Goal: Transaction & Acquisition: Book appointment/travel/reservation

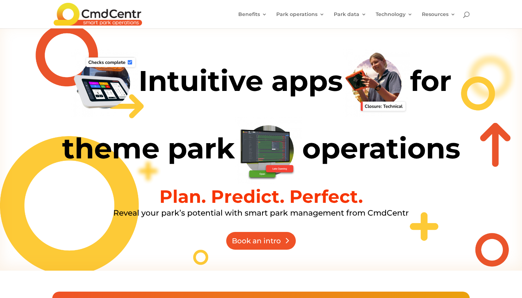
click at [271, 236] on link "Book an intro" at bounding box center [261, 241] width 70 height 18
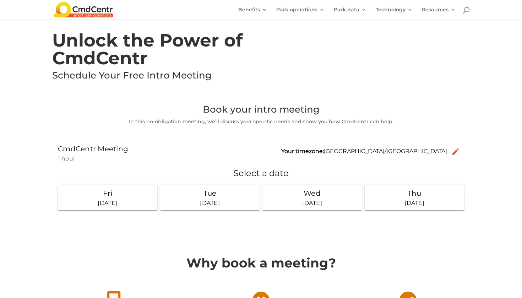
scroll to position [13, 0]
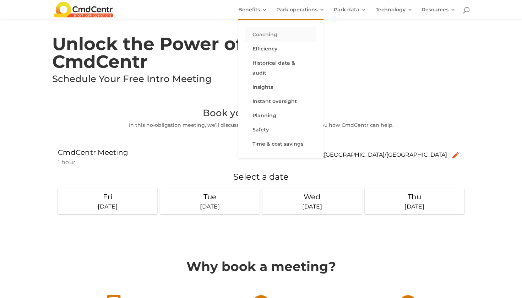
click at [263, 35] on link "Coaching" at bounding box center [280, 34] width 71 height 14
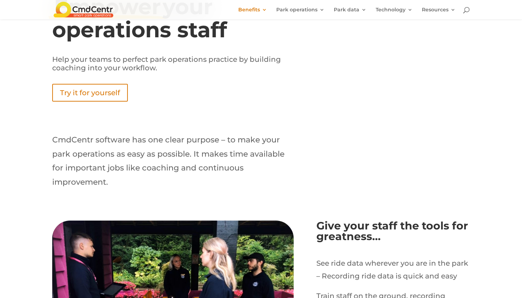
scroll to position [75, 0]
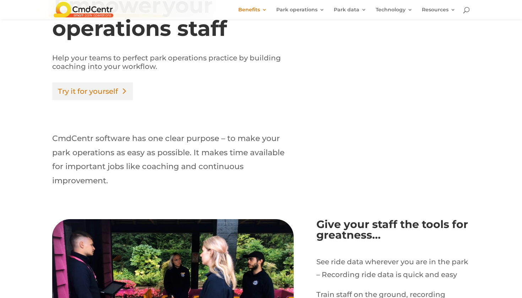
click at [97, 88] on link "Try it for yourself" at bounding box center [92, 91] width 81 height 18
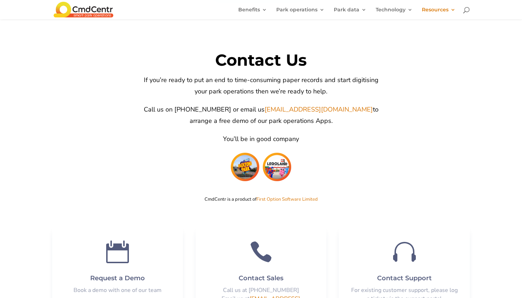
scroll to position [1447, 0]
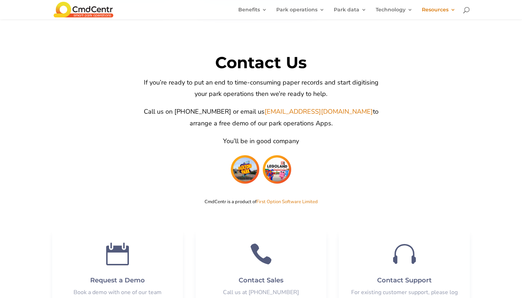
click at [245, 153] on img at bounding box center [245, 169] width 32 height 32
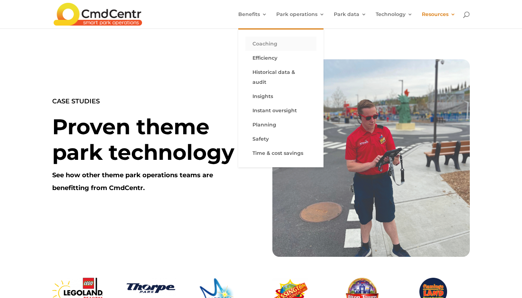
click at [268, 42] on link "Coaching" at bounding box center [280, 44] width 71 height 14
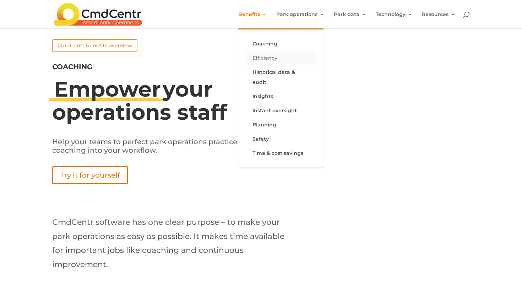
click at [270, 56] on link "Efficiency" at bounding box center [280, 58] width 71 height 14
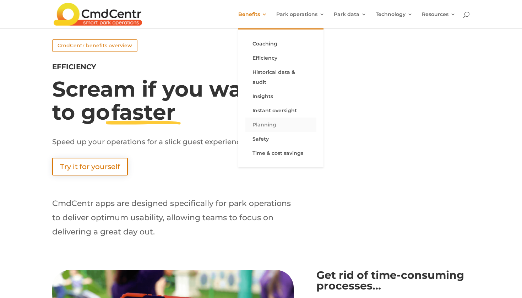
click at [267, 117] on link "Planning" at bounding box center [280, 124] width 71 height 14
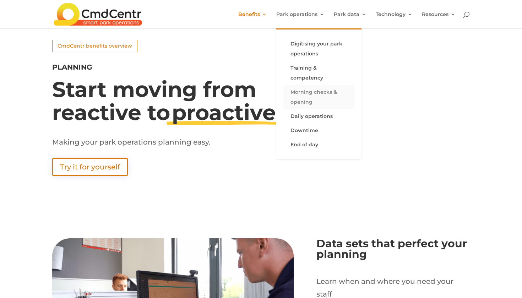
click at [309, 94] on link "Morning checks & opening" at bounding box center [318, 97] width 71 height 24
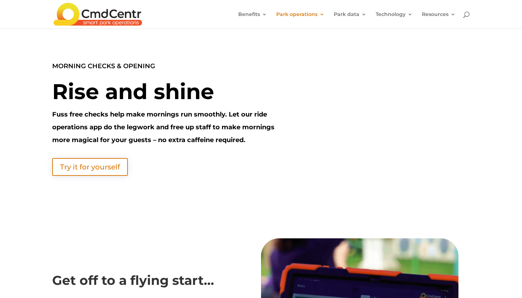
click at [332, 92] on div "MORNING CHECKS & OPENING Rise and shine Fuss free checks help make mornings run…" at bounding box center [260, 117] width 417 height 137
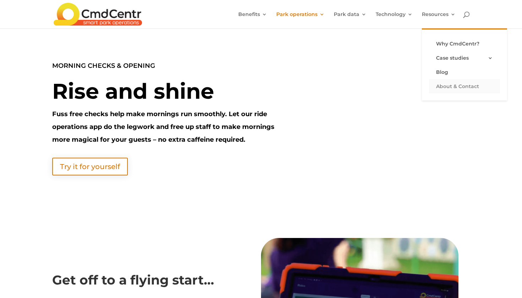
click at [450, 86] on link "About & Contact" at bounding box center [464, 86] width 71 height 14
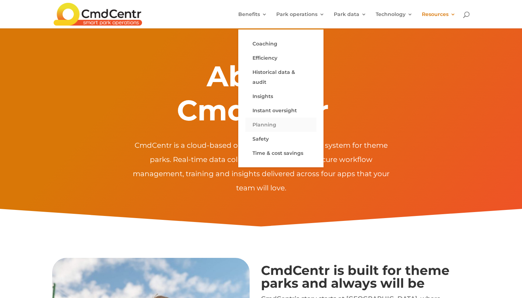
click at [265, 117] on link "Planning" at bounding box center [280, 124] width 71 height 14
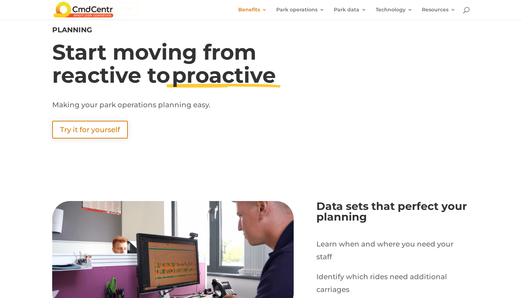
scroll to position [26, 0]
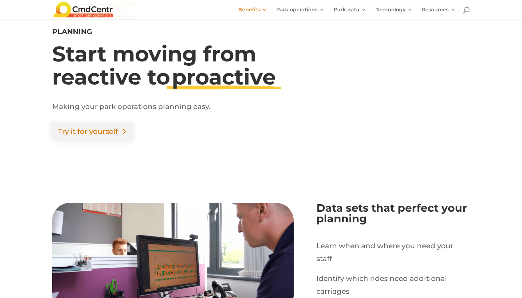
click at [86, 129] on link "Try it for yourself" at bounding box center [92, 131] width 81 height 18
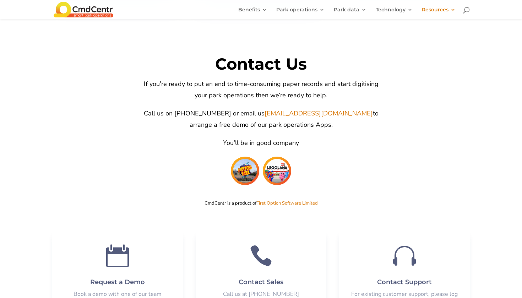
scroll to position [1448, 0]
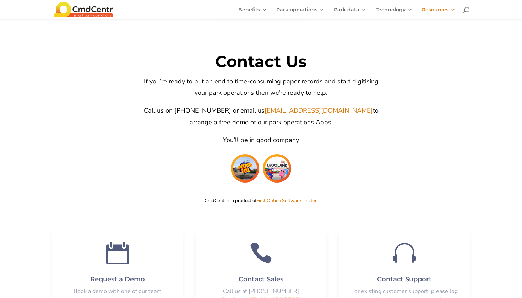
click at [81, 7] on img at bounding box center [84, 9] width 60 height 15
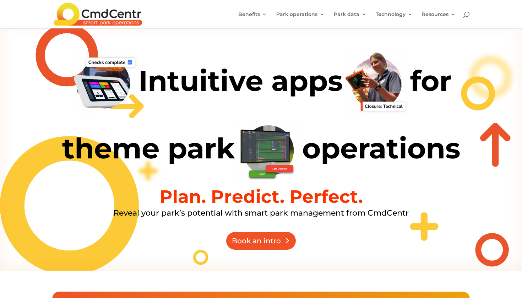
click at [254, 239] on link "Book an intro" at bounding box center [261, 241] width 70 height 18
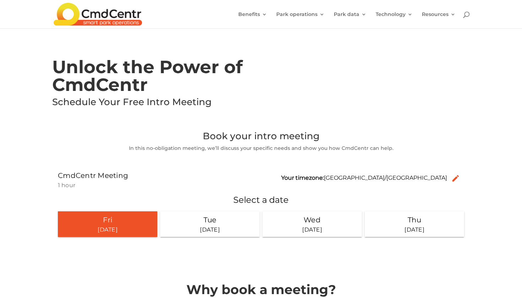
click at [101, 228] on div "[DATE]" at bounding box center [108, 229] width 94 height 9
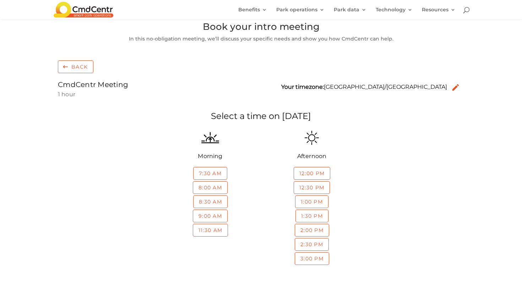
scroll to position [125, 0]
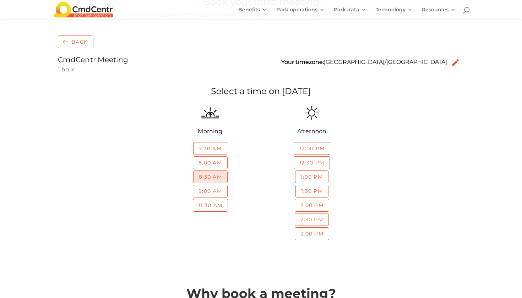
click at [201, 175] on div "button" at bounding box center [210, 176] width 34 height 12
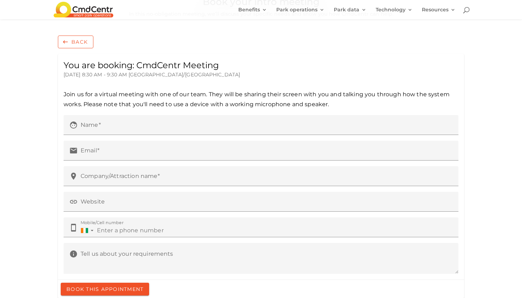
scroll to position [142, 0]
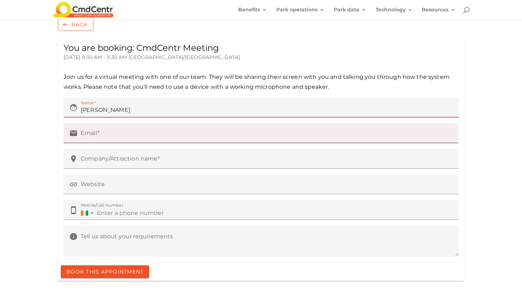
type input "[PERSON_NAME]"
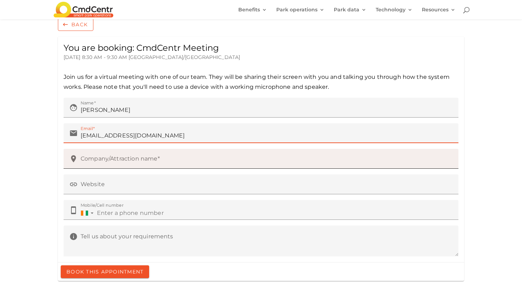
type input "[EMAIL_ADDRESS][DOMAIN_NAME]"
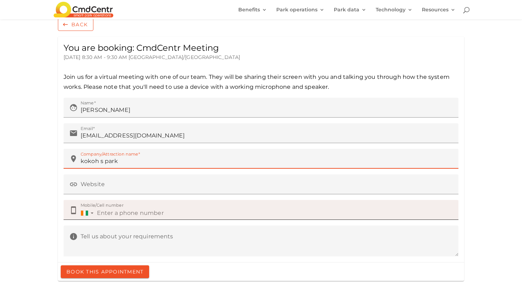
type input "kokoh s park"
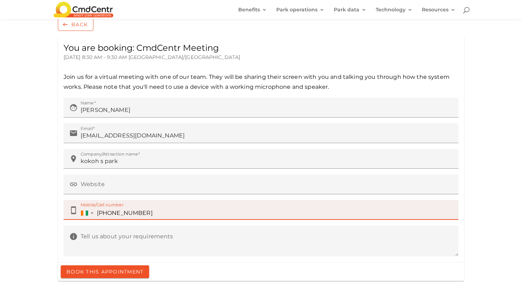
click at [124, 211] on input "[PHONE_NUMBER]" at bounding box center [274, 212] width 355 height 10
type input "[PHONE_NUMBER]"
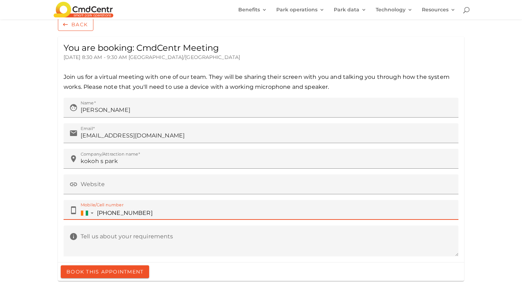
click at [128, 243] on textarea "info Tell us about your requirements" at bounding box center [261, 244] width 394 height 17
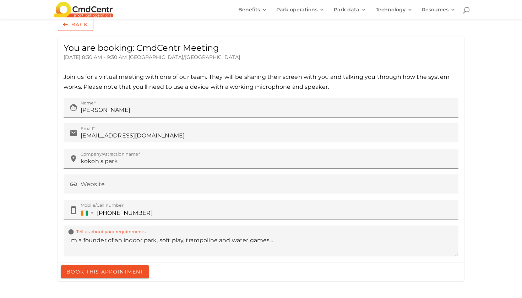
click at [79, 239] on textarea "Im a founder of an indoor park, soft play, trampoline and water games..." at bounding box center [261, 244] width 394 height 17
click at [116, 239] on textarea "Im a founder of an indoor park, soft play, trampoline and water games..." at bounding box center [261, 244] width 394 height 17
click at [317, 240] on textarea "Im a founder of a project of an indoor park, soft play, trampoline and water ga…" at bounding box center [261, 244] width 394 height 17
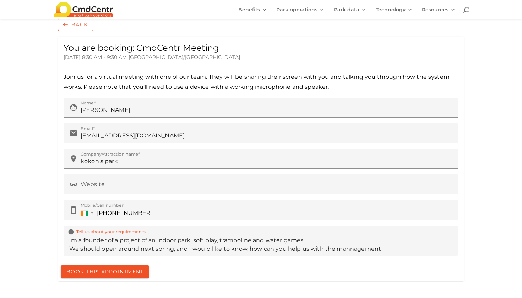
click at [356, 249] on textarea "Im a founder of a project of an indoor park, soft play, trampoline and water ga…" at bounding box center [261, 244] width 394 height 17
click at [356, 248] on textarea "Im a founder of a project of an indoor park, soft play, trampoline and water ga…" at bounding box center [261, 244] width 394 height 17
click at [354, 248] on textarea "Im a founder of a project of an indoor park, soft play, trampoline and water ga…" at bounding box center [261, 244] width 394 height 17
click at [387, 249] on textarea "Im a founder of a project of an indoor park, soft play, trampoline and water ga…" at bounding box center [261, 244] width 394 height 17
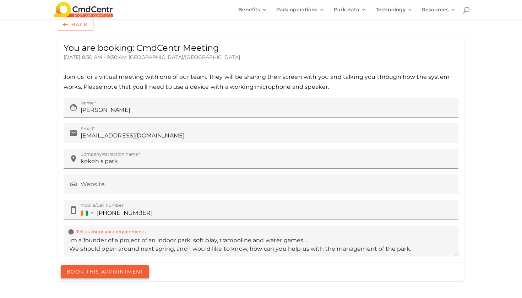
type textarea "Im a founder of a project of an indoor park, soft play, trampoline and water ga…"
click at [127, 272] on div "button" at bounding box center [105, 271] width 88 height 13
